Goal: Task Accomplishment & Management: Manage account settings

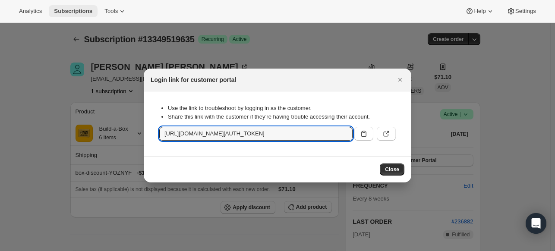
scroll to position [86, 0]
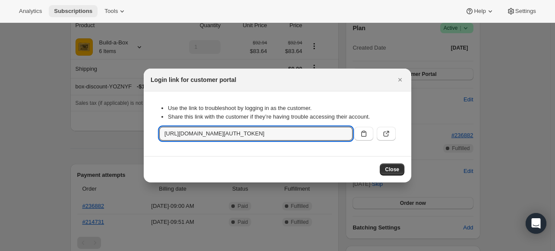
click at [79, 9] on span "Subscriptions" at bounding box center [73, 11] width 38 height 7
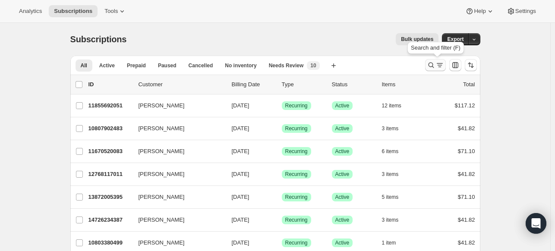
click at [436, 63] on div "Search and filter results" at bounding box center [434, 65] width 17 height 9
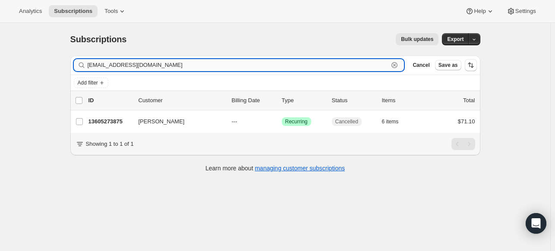
click at [348, 70] on input "[EMAIL_ADDRESS][DOMAIN_NAME]" at bounding box center [238, 65] width 301 height 12
paste input "svic"
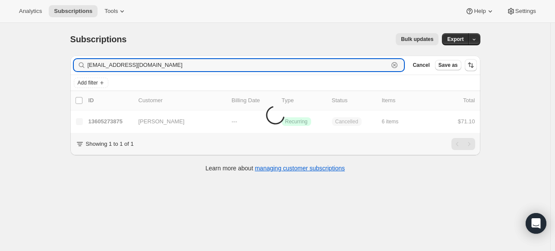
type input "[EMAIL_ADDRESS][DOMAIN_NAME]"
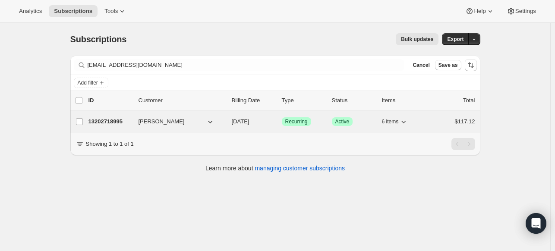
click at [119, 124] on p "13202718995" at bounding box center [109, 121] width 43 height 9
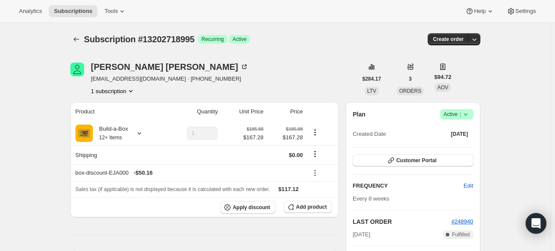
click at [464, 117] on icon at bounding box center [465, 114] width 9 height 9
click at [443, 144] on span "Cancel subscription" at bounding box center [455, 145] width 49 height 6
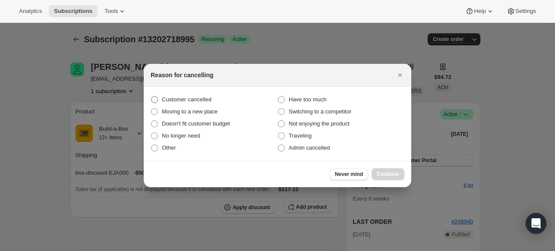
click at [197, 100] on span "Customer cancelled" at bounding box center [187, 99] width 50 height 6
click at [151, 97] on input "Customer cancelled" at bounding box center [151, 96] width 0 height 0
radio input "true"
click at [379, 171] on span "Continue" at bounding box center [387, 174] width 22 height 7
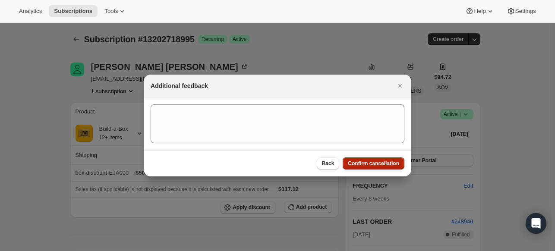
click at [368, 166] on span "Confirm cancellation" at bounding box center [373, 163] width 51 height 7
